Goal: Book appointment/travel/reservation

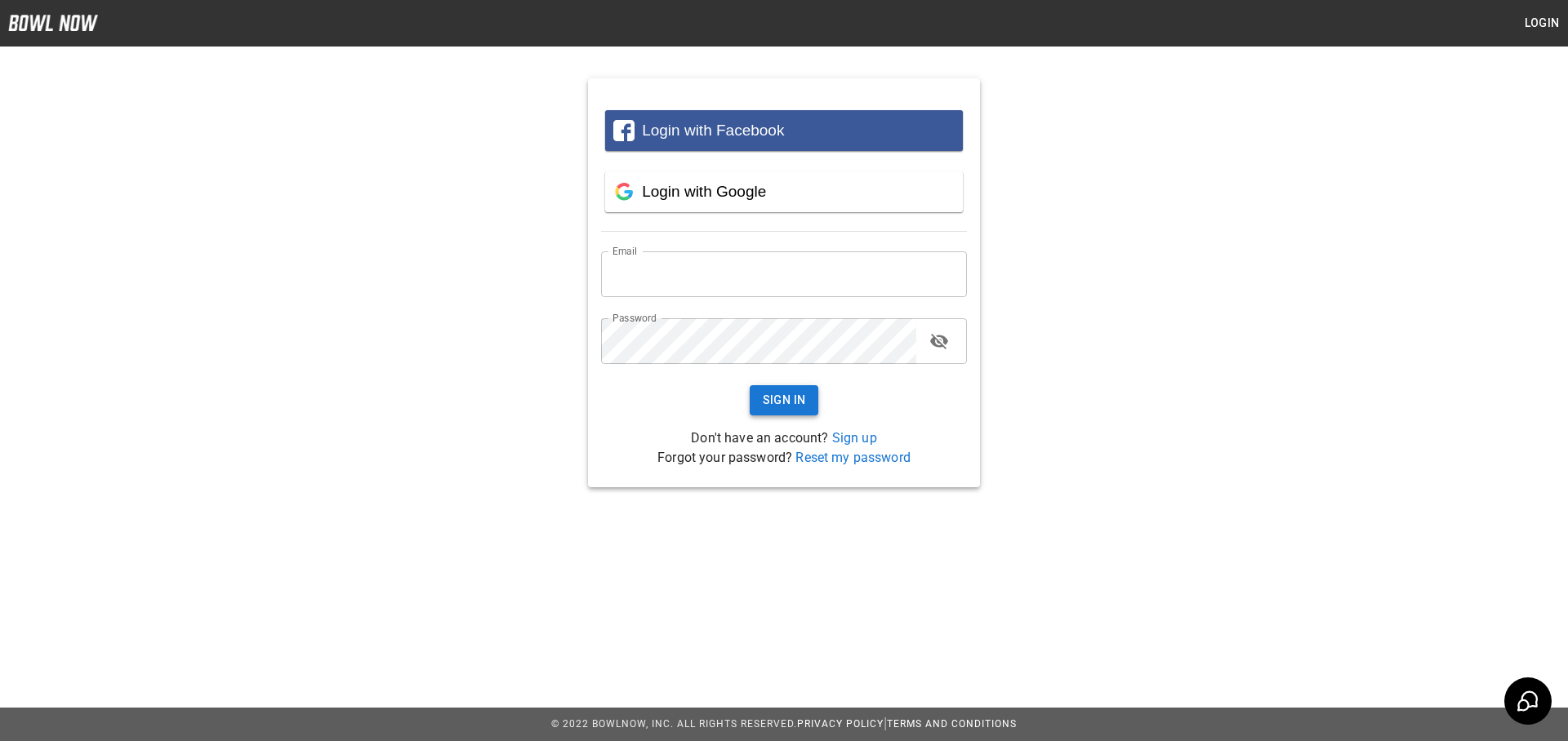
type input "**********"
click at [801, 391] on button "Sign In" at bounding box center [784, 400] width 70 height 30
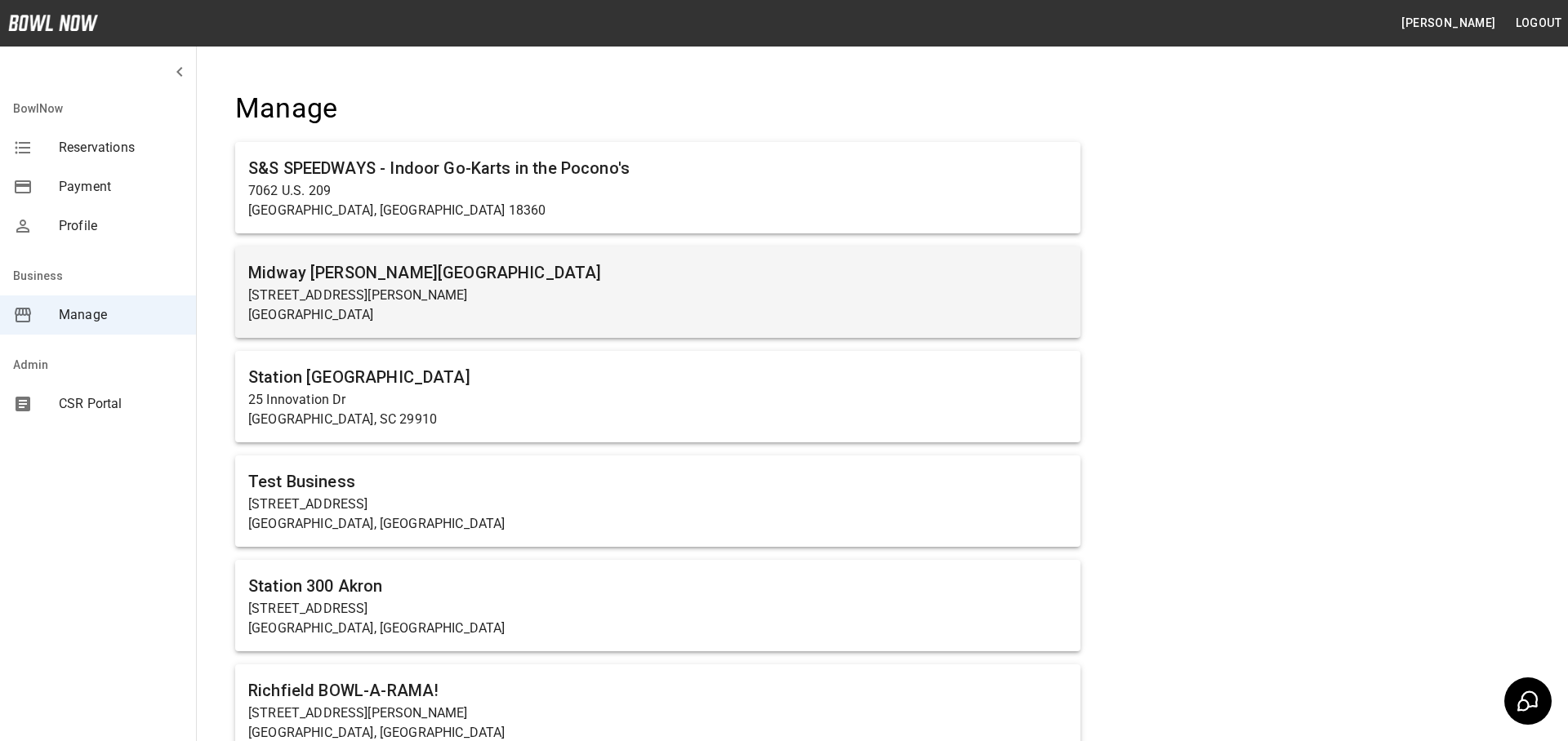
click at [543, 267] on h6 "Midway [PERSON_NAME][GEOGRAPHIC_DATA]" at bounding box center [658, 272] width 819 height 26
